Goal: Information Seeking & Learning: Find specific fact

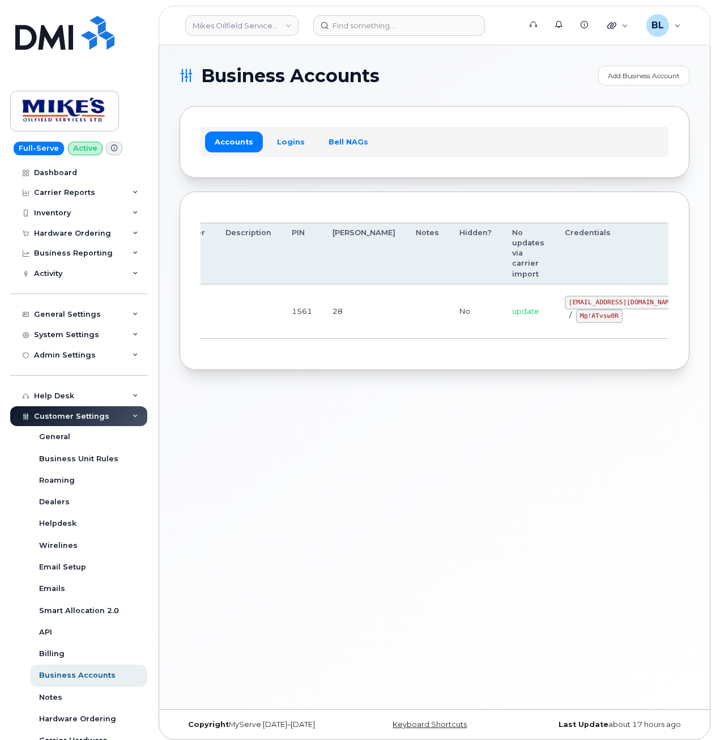
drag, startPoint x: 330, startPoint y: 303, endPoint x: 536, endPoint y: 309, distance: 206.3
drag, startPoint x: 493, startPoint y: 301, endPoint x: 591, endPoint y: 302, distance: 97.4
click at [591, 302] on td "mikes.oilfield@outlook.com / M@!ATvsw0R" at bounding box center [611, 311] width 137 height 54
copy code "mikes.oilfield@outlook.com"
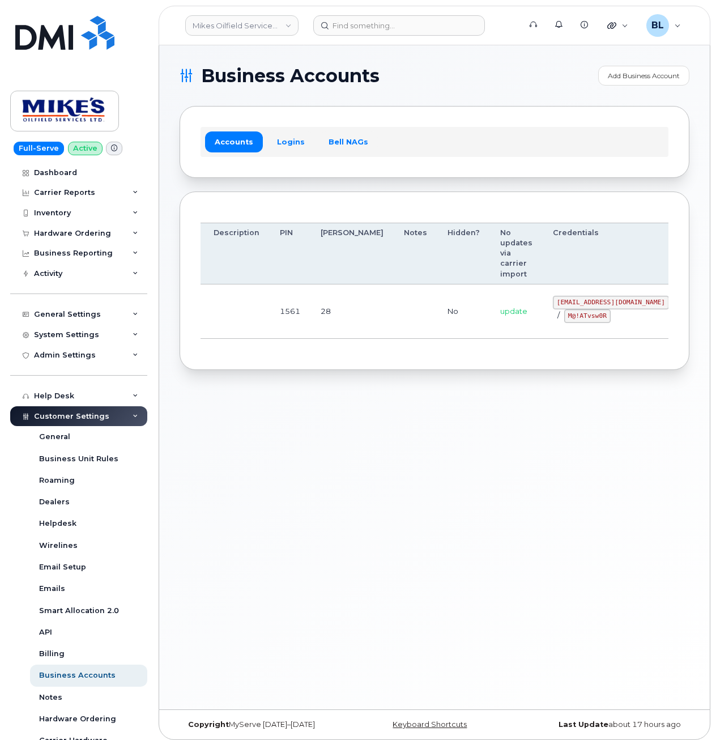
drag, startPoint x: 449, startPoint y: 421, endPoint x: 463, endPoint y: 396, distance: 29.0
click at [452, 416] on div "Business Accounts Add Business Account Accounts Logins Bell NAGs Order Account …" at bounding box center [434, 377] width 551 height 664
drag, startPoint x: 507, startPoint y: 317, endPoint x: 546, endPoint y: 319, distance: 38.6
click at [564, 319] on code "M@!ATvsw0R" at bounding box center [587, 316] width 46 height 14
copy code "M@!ATvsw0R"
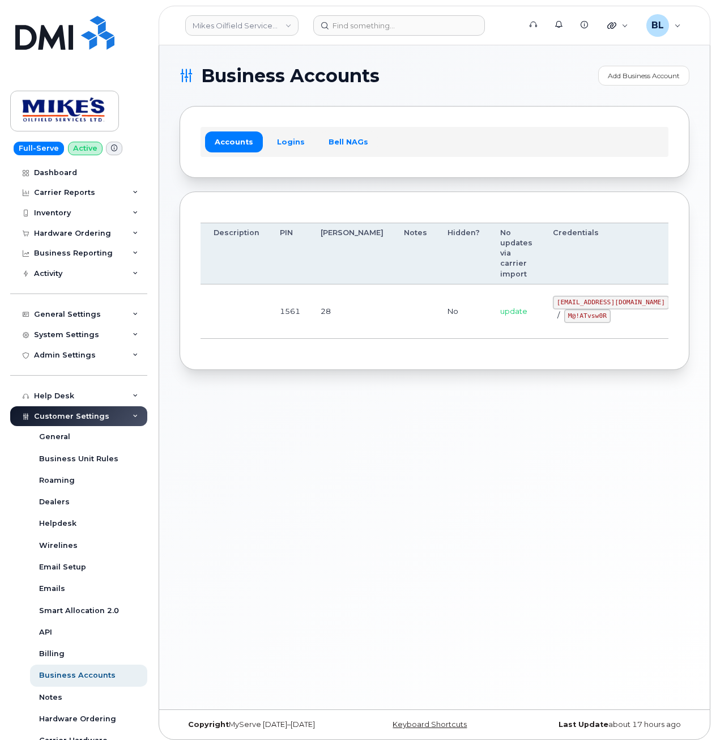
drag, startPoint x: 338, startPoint y: 454, endPoint x: 377, endPoint y: 257, distance: 200.4
click at [342, 443] on div "Business Accounts Add Business Account Accounts Logins Bell NAGs Order Account …" at bounding box center [434, 377] width 551 height 664
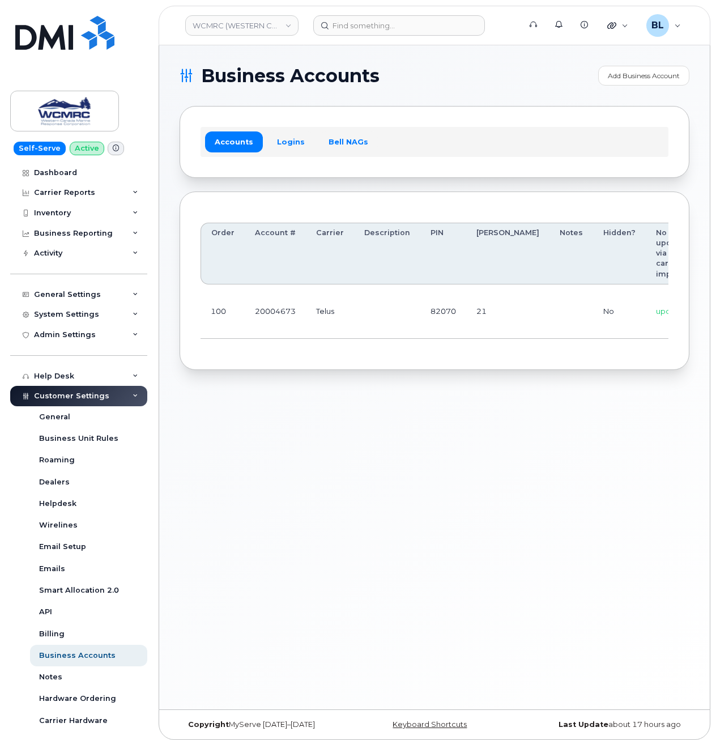
scroll to position [0, 106]
drag, startPoint x: 482, startPoint y: 335, endPoint x: 710, endPoint y: 325, distance: 228.5
drag, startPoint x: 543, startPoint y: 297, endPoint x: 595, endPoint y: 295, distance: 52.7
click at [595, 295] on td "ap@wcmrc.com / Zuja$684612" at bounding box center [661, 311] width 137 height 54
copy code "ap@wcmrc.com"
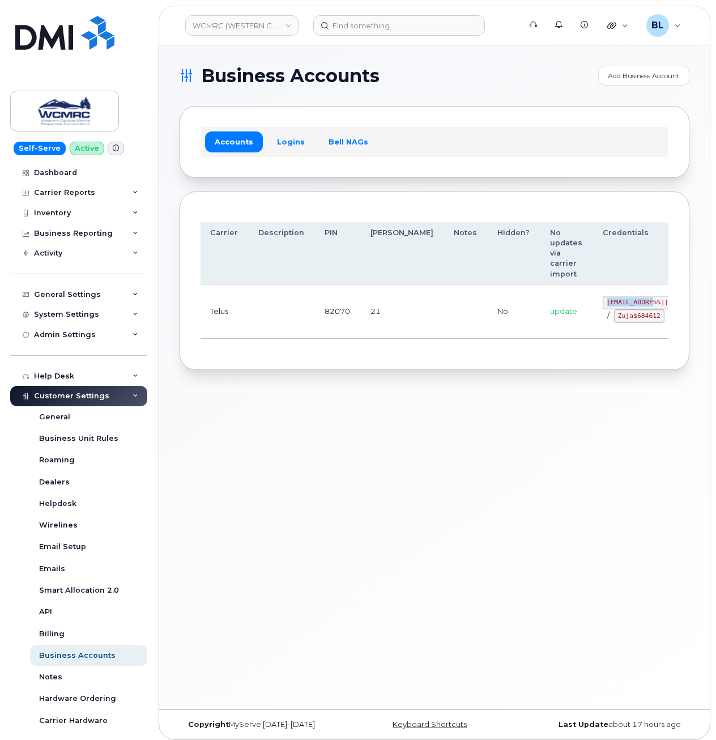
click at [614, 320] on code "Zuja$684612" at bounding box center [639, 316] width 50 height 14
drag, startPoint x: 544, startPoint y: 320, endPoint x: 590, endPoint y: 326, distance: 46.4
click at [614, 323] on code "Zuja$684612" at bounding box center [639, 316] width 50 height 14
copy code "Zuja$684612"
click at [310, 440] on div "Business Accounts Add Business Account Accounts Logins Bell NAGs Order Account …" at bounding box center [434, 377] width 551 height 664
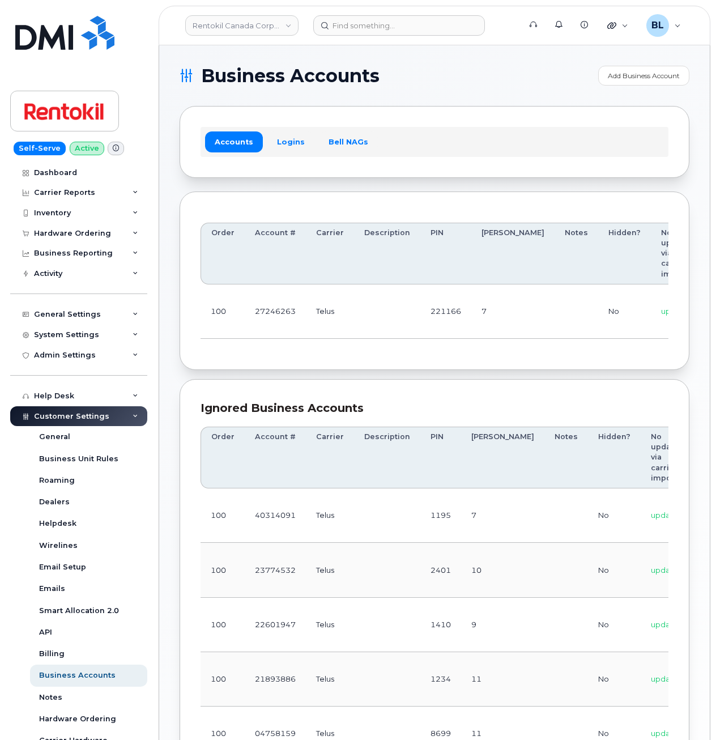
click at [401, 292] on td at bounding box center [387, 311] width 66 height 54
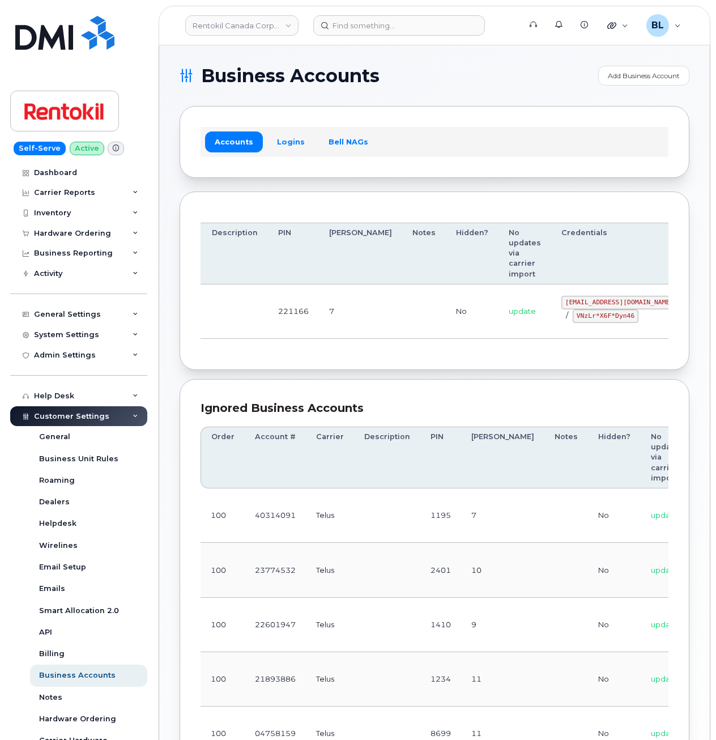
drag, startPoint x: 316, startPoint y: 295, endPoint x: 572, endPoint y: 322, distance: 257.5
drag, startPoint x: 498, startPoint y: 304, endPoint x: 591, endPoint y: 305, distance: 93.5
click at [591, 305] on code "malorie.bell@rentokil.com" at bounding box center [614, 303] width 116 height 14
copy code "malorie.bell@rentokil.com"
drag, startPoint x: 351, startPoint y: 335, endPoint x: 505, endPoint y: 343, distance: 154.3
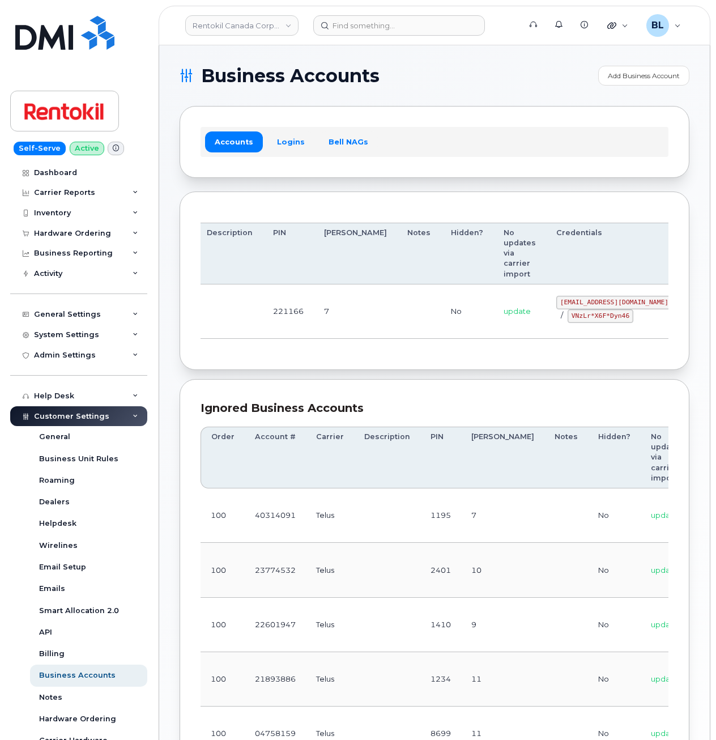
click at [397, 334] on td at bounding box center [419, 311] width 44 height 54
drag, startPoint x: 515, startPoint y: 317, endPoint x: 566, endPoint y: 323, distance: 51.3
click at [566, 323] on td "malorie.bell@rentokil.com / VNzLr*X6F*Dyn46" at bounding box center [614, 311] width 137 height 54
copy code "VNzLr*X6F*Dyn46"
drag, startPoint x: 455, startPoint y: 82, endPoint x: 457, endPoint y: 67, distance: 15.3
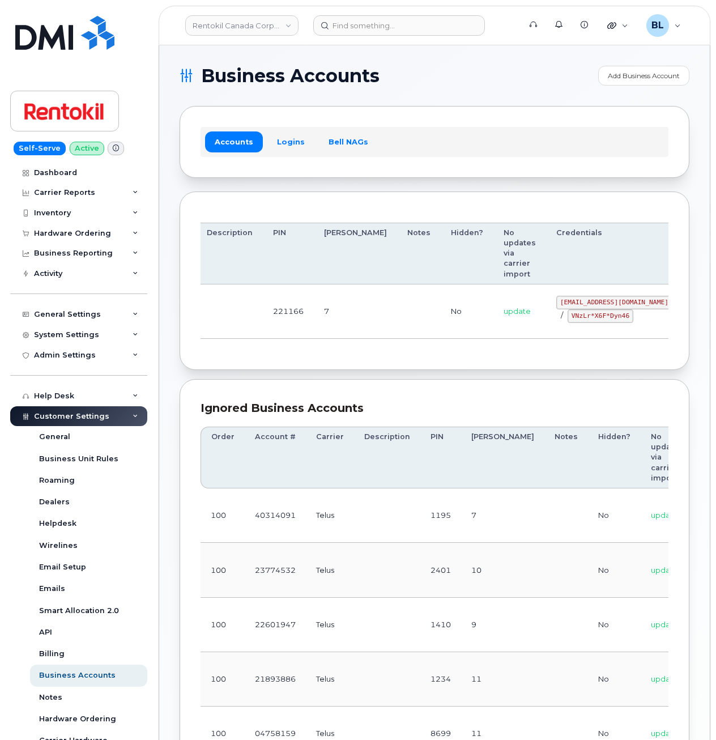
click at [455, 76] on h1 "Business Accounts" at bounding box center [386, 76] width 413 height 18
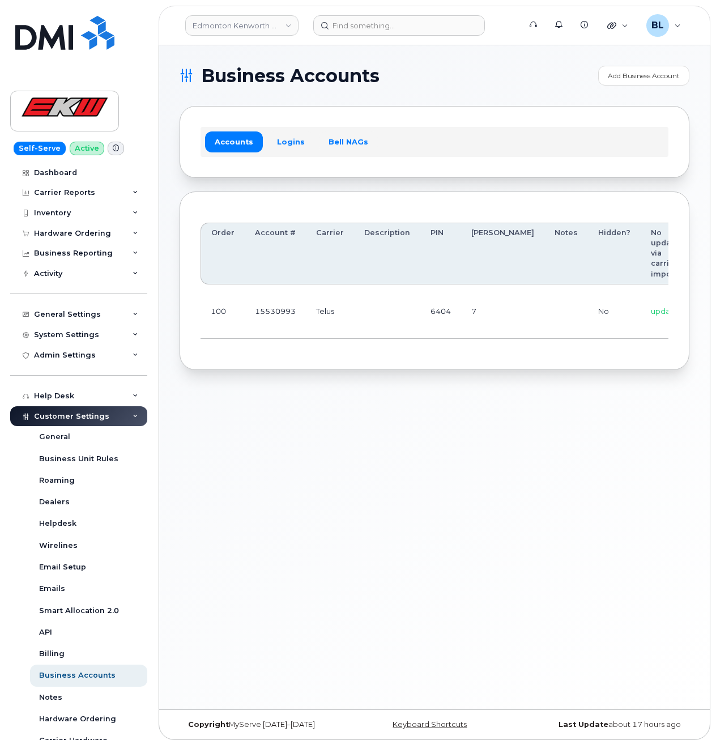
scroll to position [0, 94]
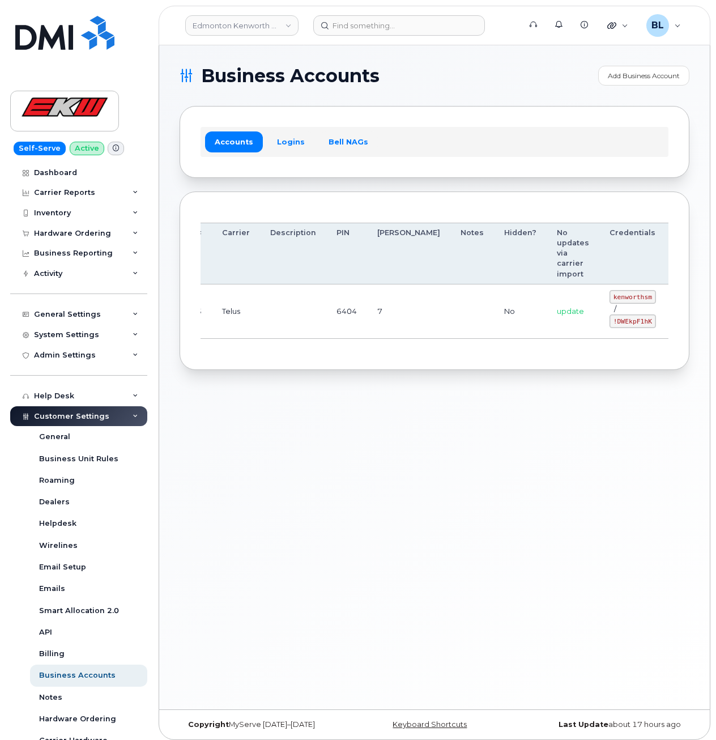
drag, startPoint x: 374, startPoint y: 278, endPoint x: 595, endPoint y: 289, distance: 221.2
drag, startPoint x: 553, startPoint y: 293, endPoint x: 592, endPoint y: 296, distance: 38.6
click at [610, 296] on code "kenworthsm" at bounding box center [633, 297] width 46 height 14
copy code "kenworthsm"
drag, startPoint x: 398, startPoint y: 468, endPoint x: 428, endPoint y: 418, distance: 59.0
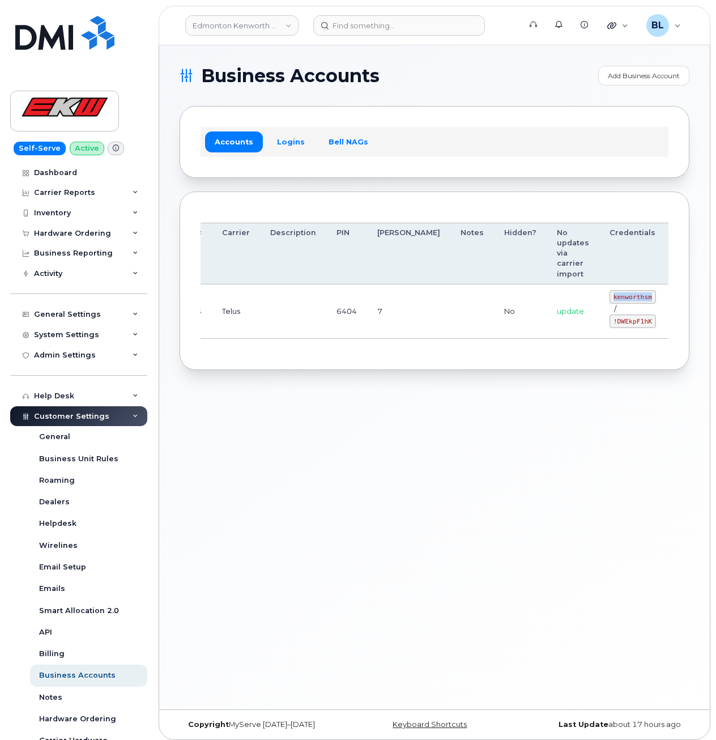
click at [399, 467] on div "Business Accounts Add Business Account Accounts Logins Bell NAGs Order Account …" at bounding box center [434, 377] width 551 height 664
drag, startPoint x: 551, startPoint y: 324, endPoint x: 591, endPoint y: 326, distance: 39.7
click at [610, 326] on code "!DWEkpF1hK" at bounding box center [633, 321] width 46 height 14
copy code "!DWEkpF1hK"
click at [449, 423] on div "Business Accounts Add Business Account Accounts Logins Bell NAGs Order Account …" at bounding box center [434, 377] width 551 height 664
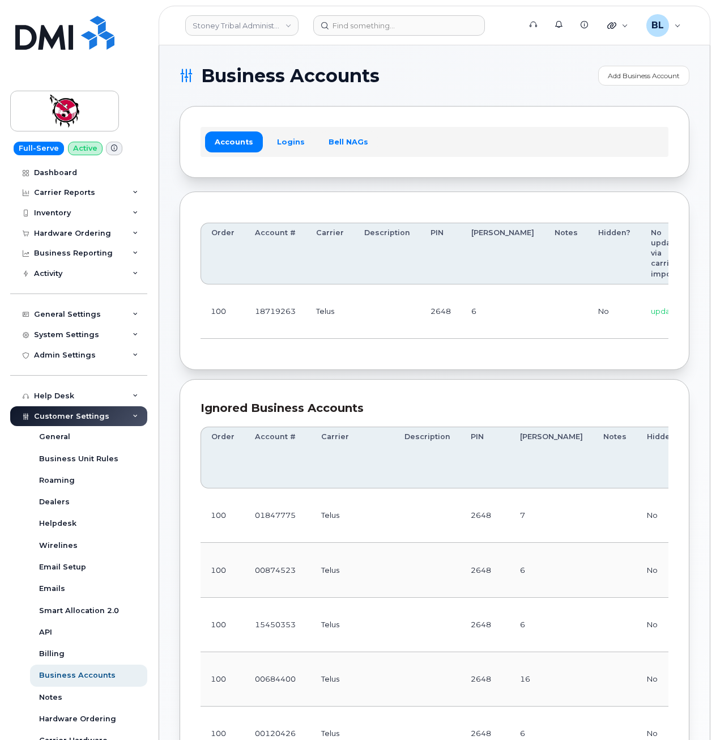
click at [467, 333] on td "6" at bounding box center [502, 311] width 83 height 54
drag, startPoint x: 431, startPoint y: 305, endPoint x: 661, endPoint y: 296, distance: 229.6
drag, startPoint x: 536, startPoint y: 300, endPoint x: 595, endPoint y: 301, distance: 58.9
click at [595, 301] on td "18719263@sm.com / L0@BCnesAg" at bounding box center [650, 311] width 137 height 54
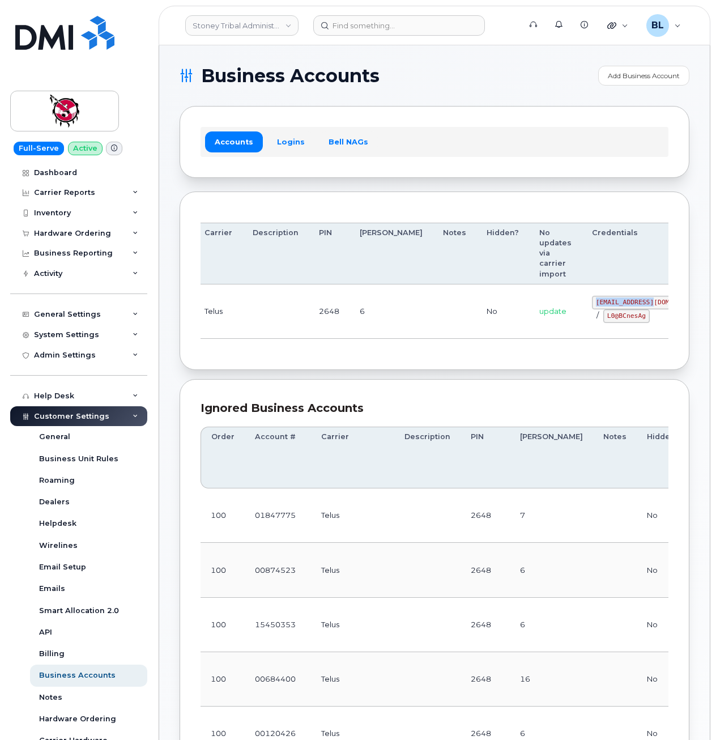
copy code "18719263@sm.com"
click at [354, 305] on td "6" at bounding box center [391, 311] width 83 height 54
drag, startPoint x: 354, startPoint y: 305, endPoint x: 561, endPoint y: 315, distance: 207.0
drag, startPoint x: 534, startPoint y: 296, endPoint x: 594, endPoint y: 303, distance: 59.9
click at [594, 303] on code "18719263@sm.com" at bounding box center [650, 303] width 116 height 14
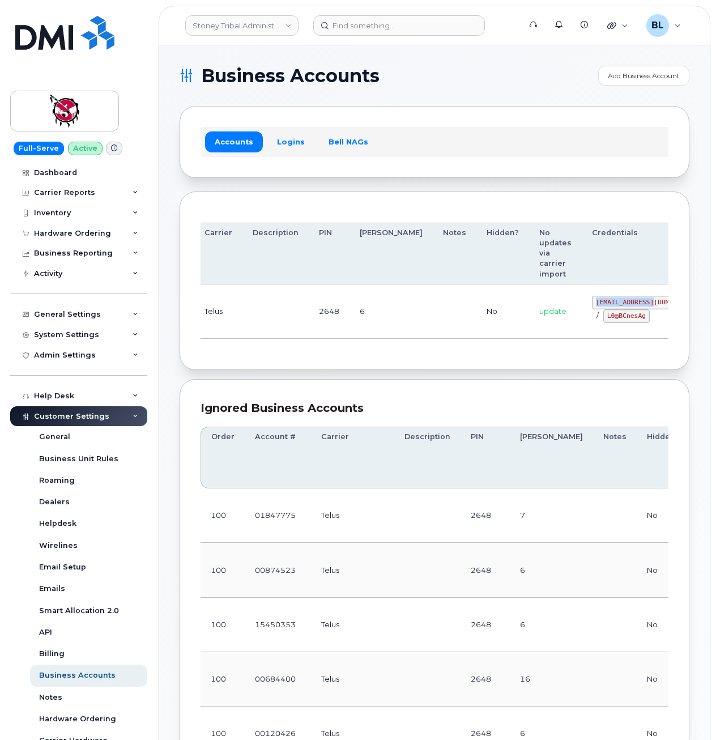
copy code "18719263@sm.com"
drag, startPoint x: 377, startPoint y: 317, endPoint x: 483, endPoint y: 339, distance: 108.2
click at [377, 317] on td "6" at bounding box center [391, 311] width 83 height 54
drag, startPoint x: 548, startPoint y: 314, endPoint x: 585, endPoint y: 320, distance: 37.2
click at [603, 320] on code "L0@BCnesAg" at bounding box center [626, 316] width 46 height 14
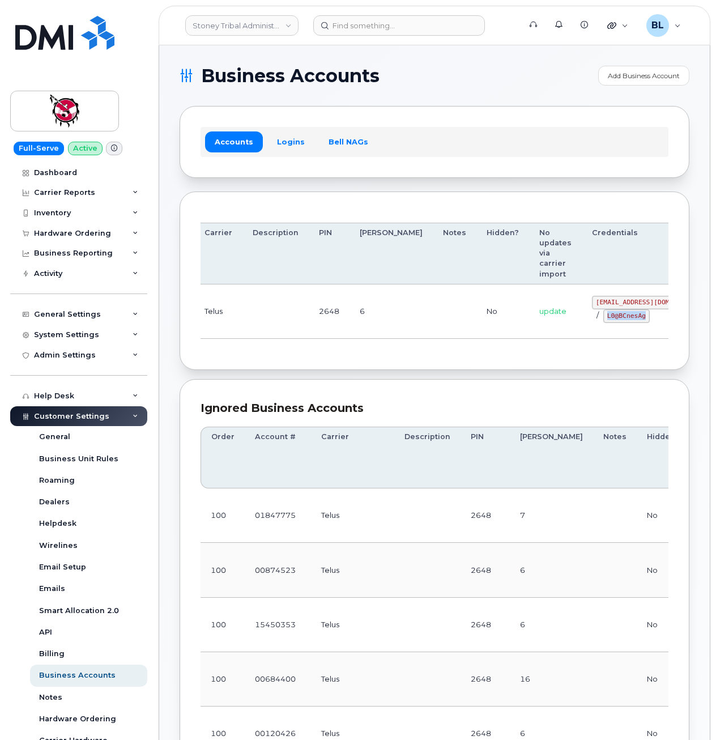
copy code "L0@BCnesAg"
click at [334, 357] on div "Order Account # Carrier Description PIN Bill Day Notes Hidden? No updates via c…" at bounding box center [435, 280] width 510 height 179
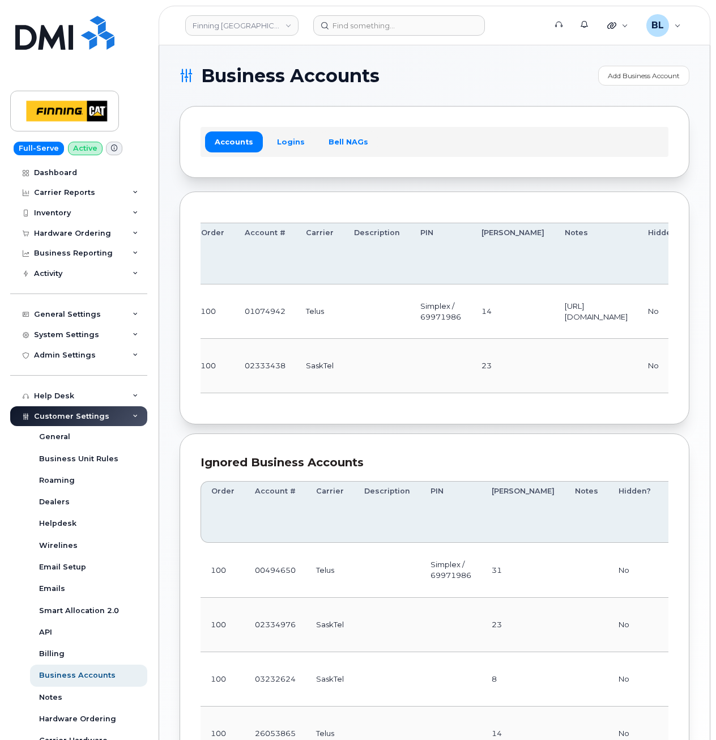
scroll to position [0, 269]
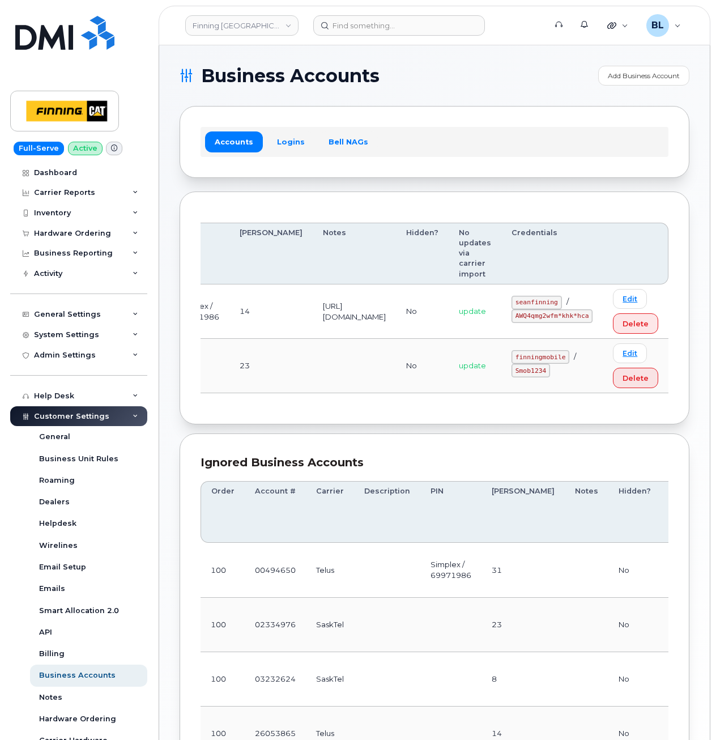
drag, startPoint x: 292, startPoint y: 298, endPoint x: 584, endPoint y: 325, distance: 292.5
drag, startPoint x: 520, startPoint y: 301, endPoint x: 562, endPoint y: 300, distance: 41.9
click at [562, 300] on code "seanfinning" at bounding box center [537, 303] width 50 height 14
copy code "seanfinning"
drag, startPoint x: 517, startPoint y: 313, endPoint x: 590, endPoint y: 318, distance: 73.3
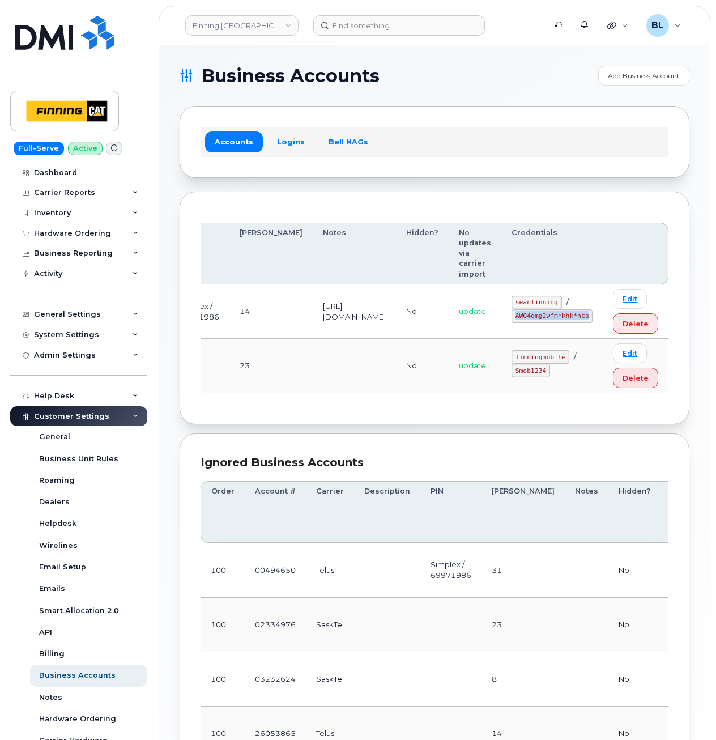
click at [590, 318] on td "seanfinning / AWQ4qmg2wfm*khk*hca" at bounding box center [551, 311] width 101 height 54
copy code "AWQ4qmg2wfm*khk*hca"
click at [348, 297] on td "[URL][DOMAIN_NAME]" at bounding box center [354, 311] width 83 height 54
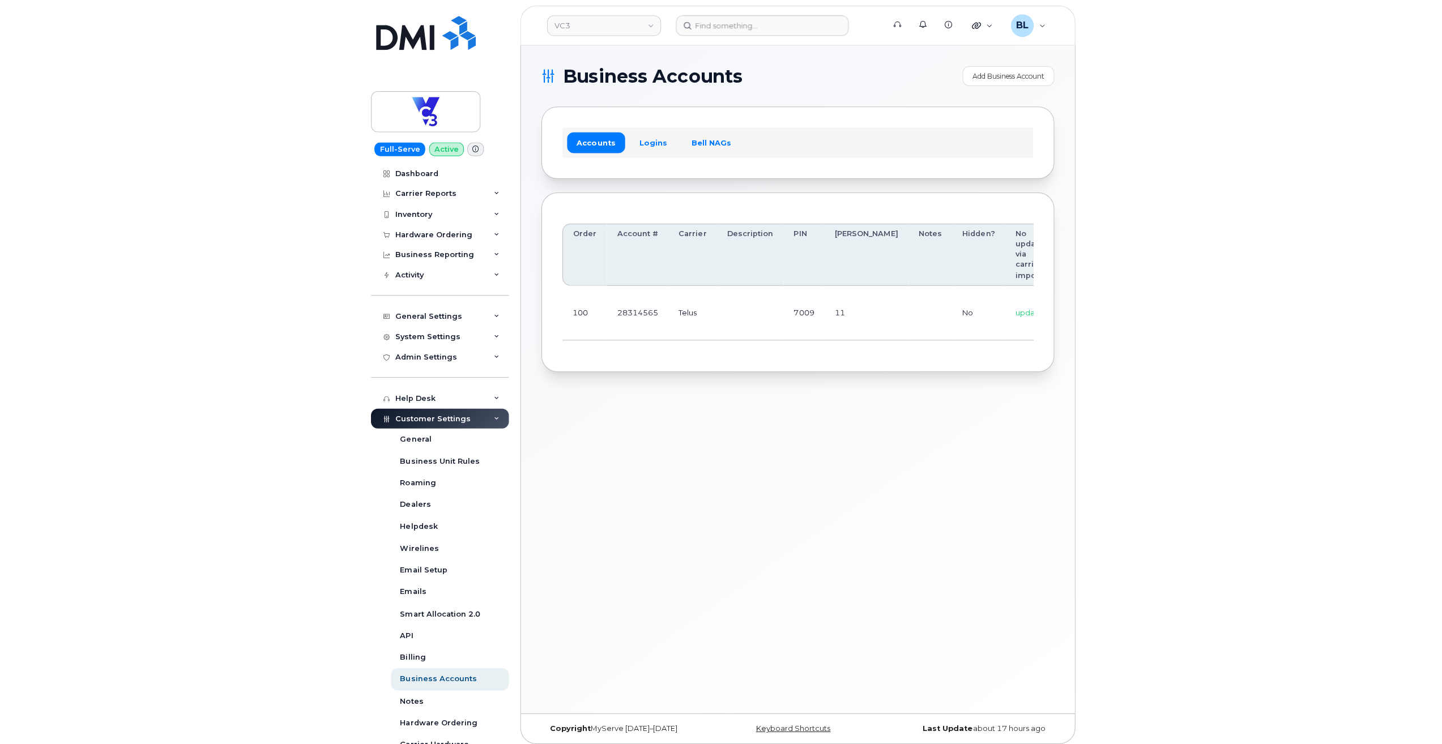
scroll to position [0, 126]
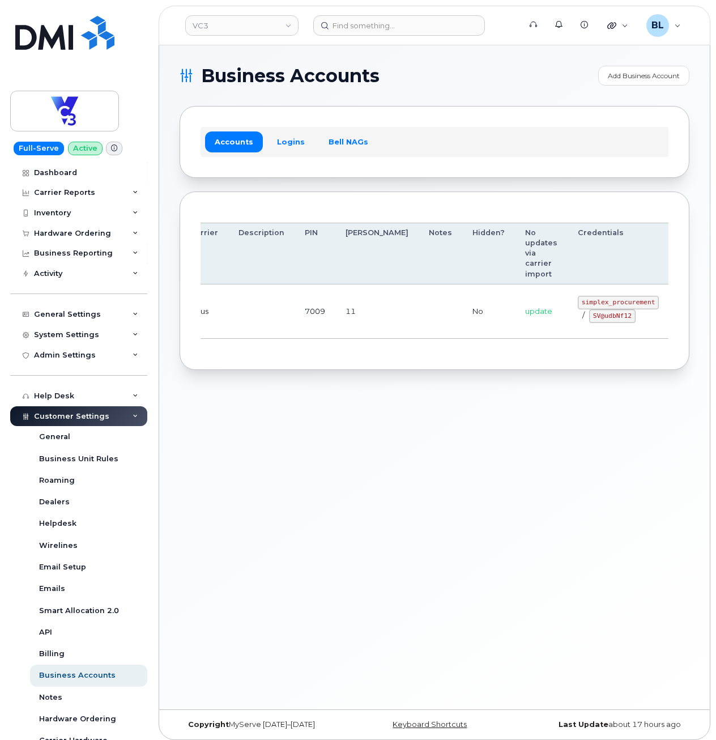
drag, startPoint x: 562, startPoint y: 309, endPoint x: 659, endPoint y: 299, distance: 97.5
drag, startPoint x: 523, startPoint y: 301, endPoint x: 591, endPoint y: 305, distance: 68.6
click at [591, 305] on code "simplex_procurement" at bounding box center [618, 303] width 81 height 14
copy code "simplex_procurement"
click at [357, 299] on td "11" at bounding box center [376, 311] width 83 height 54
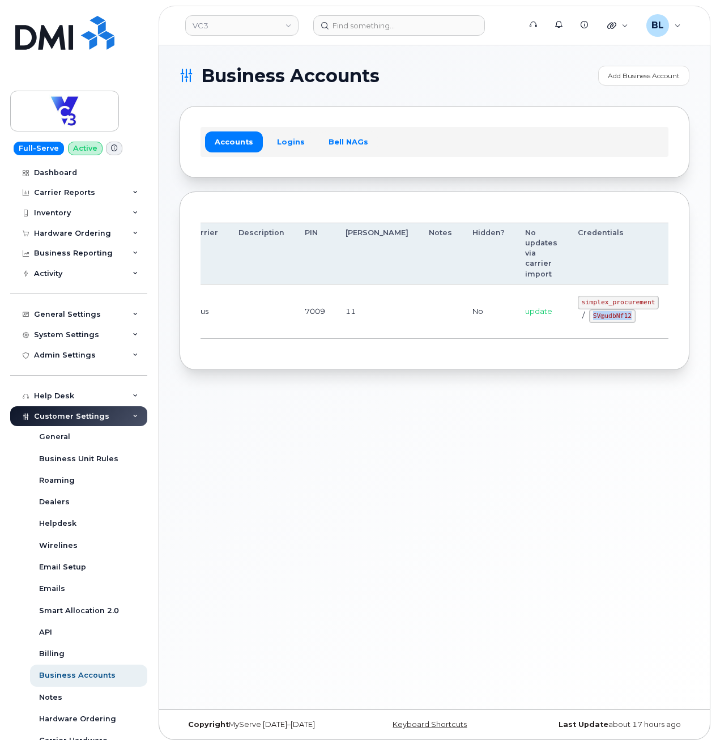
drag, startPoint x: 534, startPoint y: 313, endPoint x: 570, endPoint y: 316, distance: 36.4
click at [589, 316] on code "SV@udbNf12" at bounding box center [612, 316] width 46 height 14
copy code "SV@udbNf12"
click at [273, 393] on div "Business Accounts Add Business Account Accounts Logins Bell NAGs Order Account …" at bounding box center [434, 377] width 551 height 664
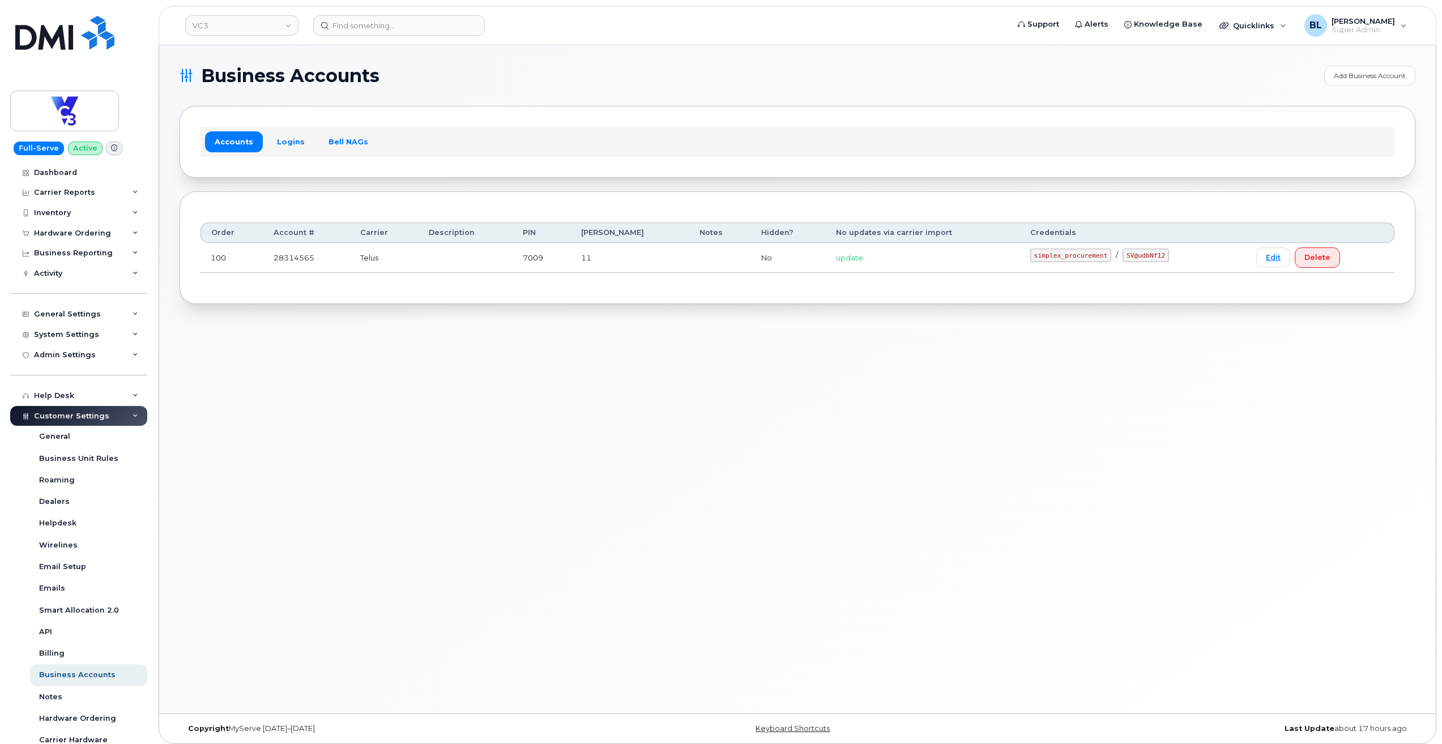
scroll to position [0, 0]
